Goal: Find specific page/section: Find specific page/section

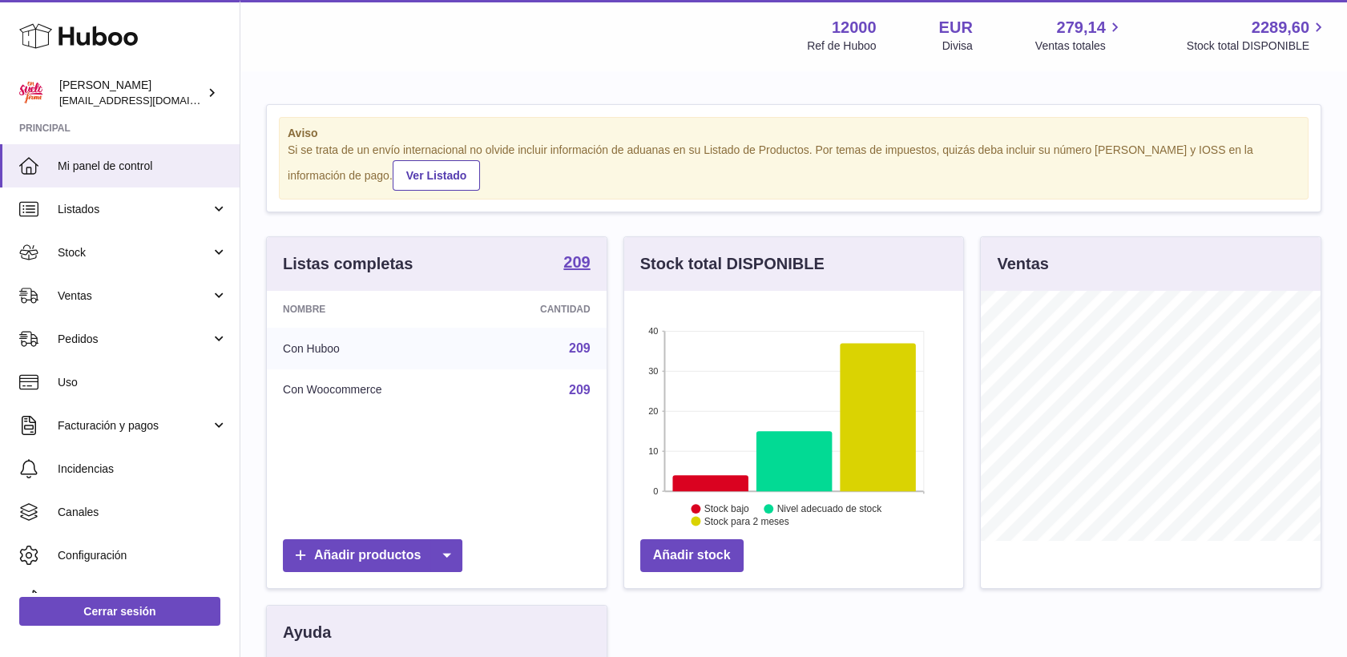
scroll to position [250, 340]
click at [69, 291] on span "Ventas" at bounding box center [134, 295] width 153 height 15
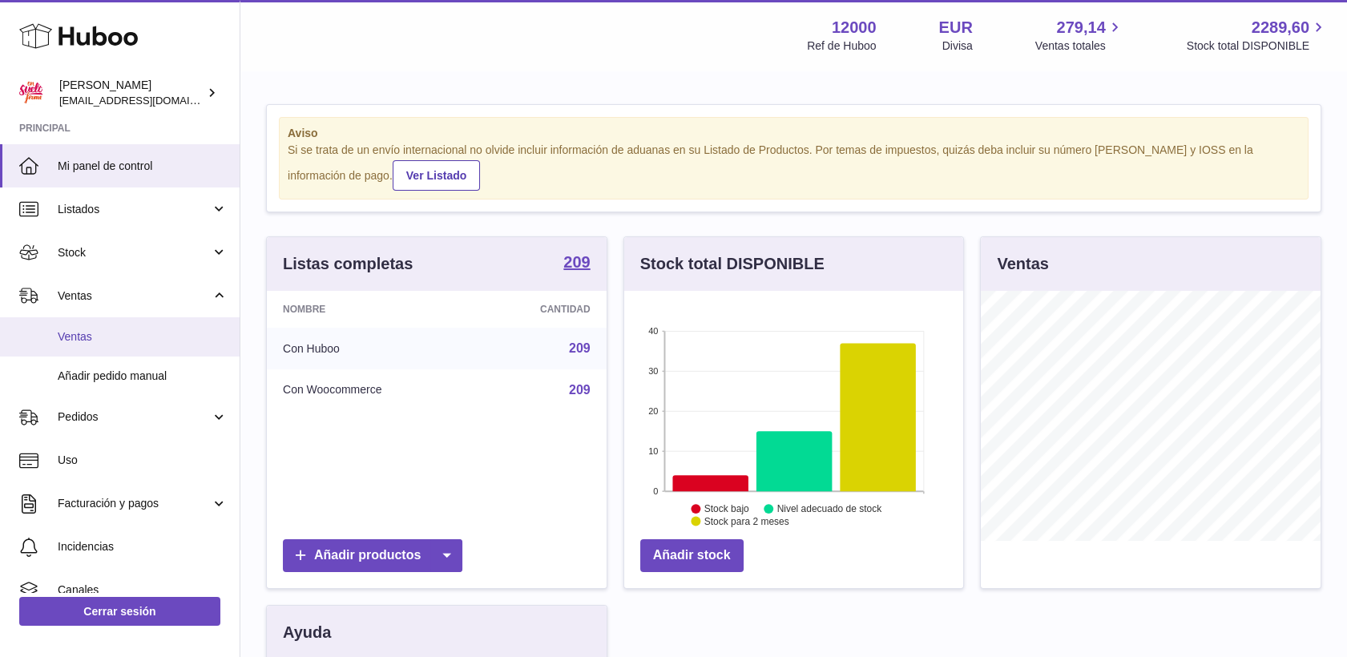
click at [85, 336] on span "Ventas" at bounding box center [143, 336] width 170 height 15
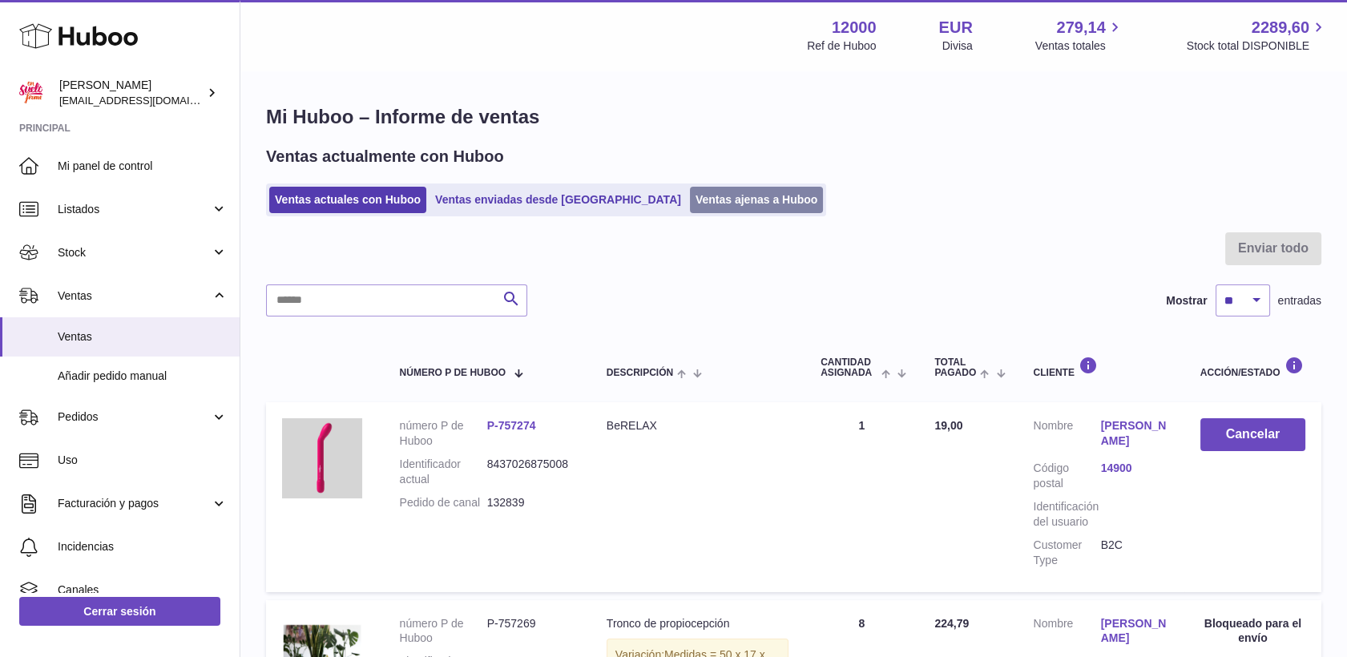
click at [690, 203] on link "Ventas ajenas a Huboo" at bounding box center [757, 200] width 134 height 26
